Goal: Task Accomplishment & Management: Use online tool/utility

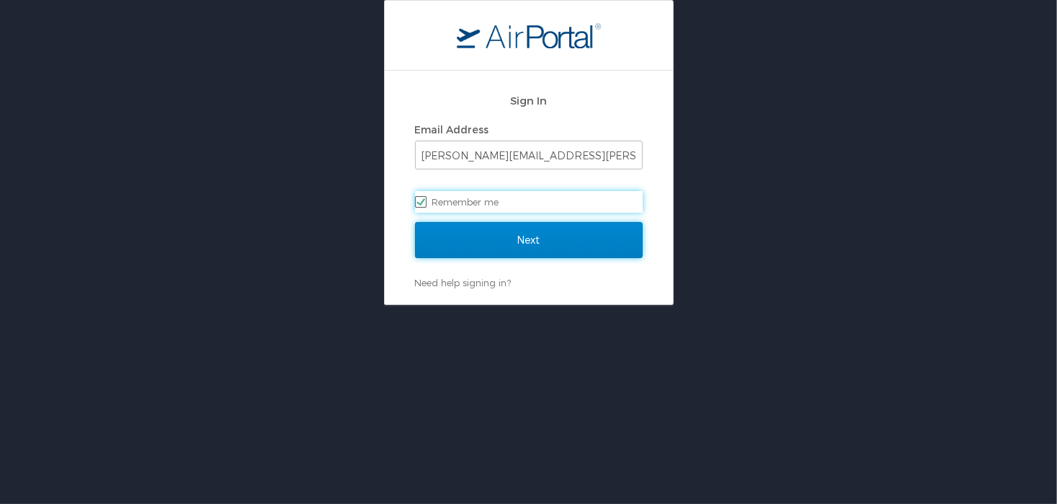
click at [493, 241] on input "Next" at bounding box center [529, 240] width 228 height 36
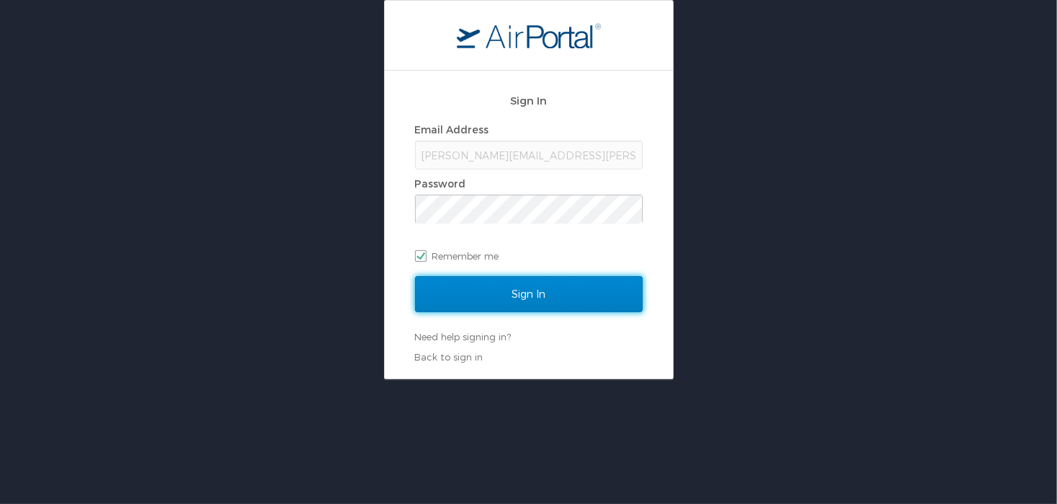
click at [532, 285] on input "Sign In" at bounding box center [529, 294] width 228 height 36
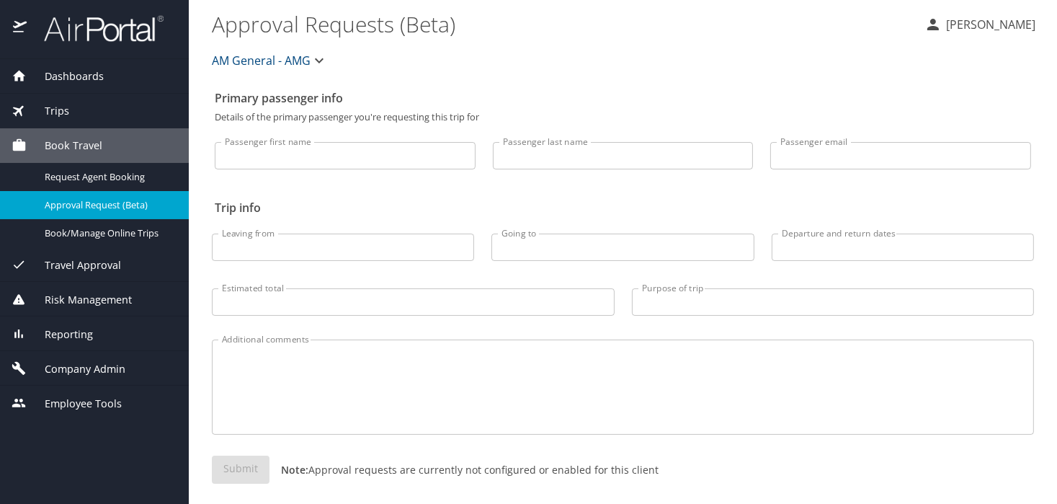
click at [88, 236] on span "Book/Manage Online Trips" at bounding box center [108, 233] width 127 height 14
